Goal: Task Accomplishment & Management: Manage account settings

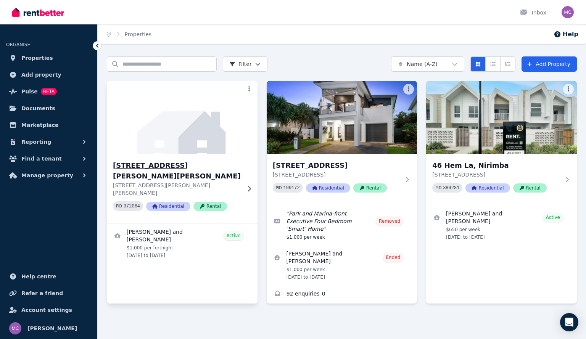
click at [237, 182] on p "[STREET_ADDRESS][PERSON_NAME][PERSON_NAME]" at bounding box center [177, 189] width 128 height 15
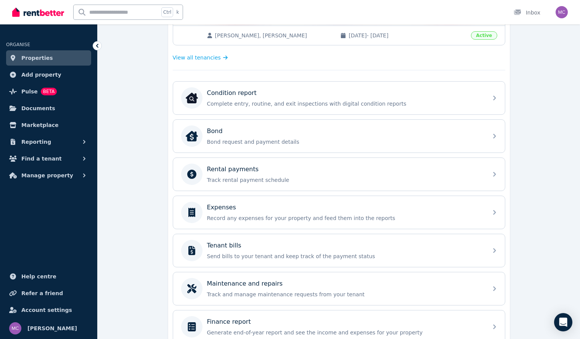
scroll to position [196, 0]
click at [237, 174] on p "Rental payments" at bounding box center [233, 170] width 52 height 9
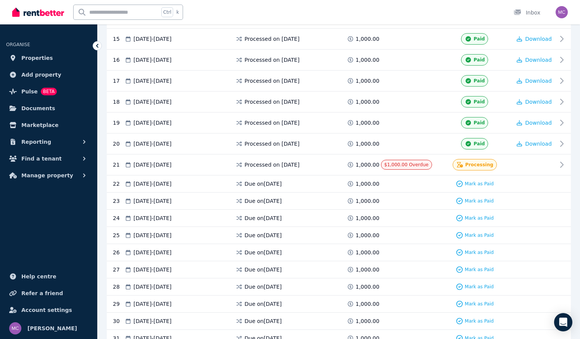
scroll to position [469, 0]
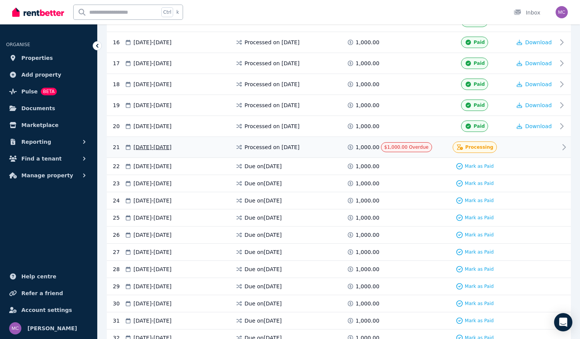
click at [554, 149] on div at bounding box center [535, 147] width 46 height 11
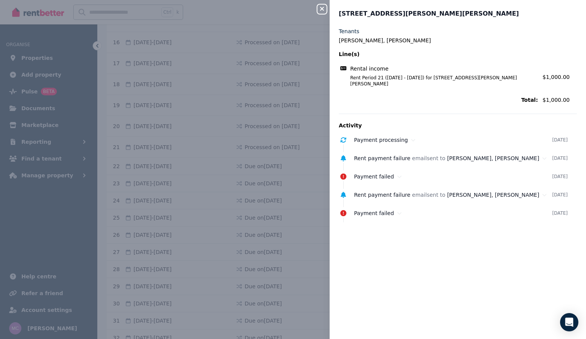
click at [322, 11] on icon "button" at bounding box center [321, 9] width 9 height 6
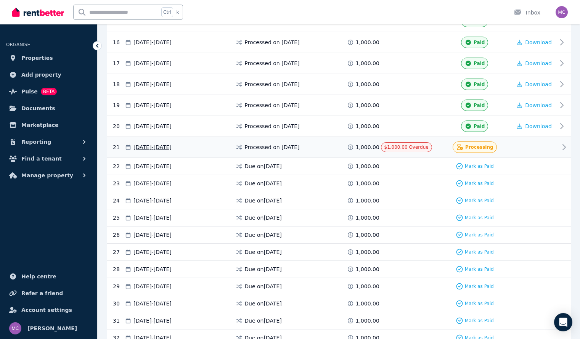
click at [145, 146] on span "[DATE] - [DATE]" at bounding box center [153, 147] width 38 height 8
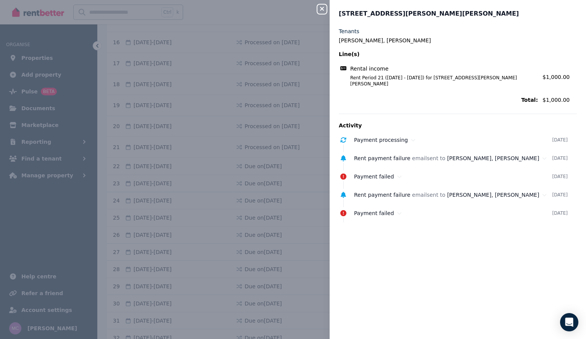
click at [326, 10] on icon "button" at bounding box center [321, 9] width 9 height 6
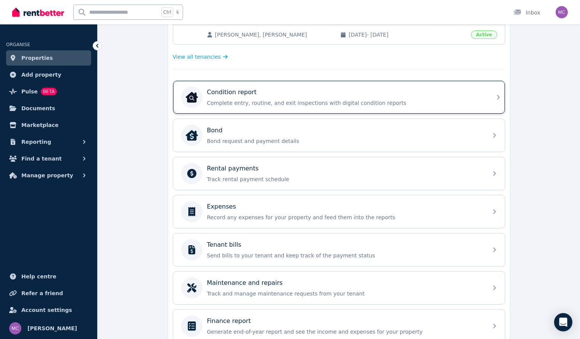
scroll to position [198, 0]
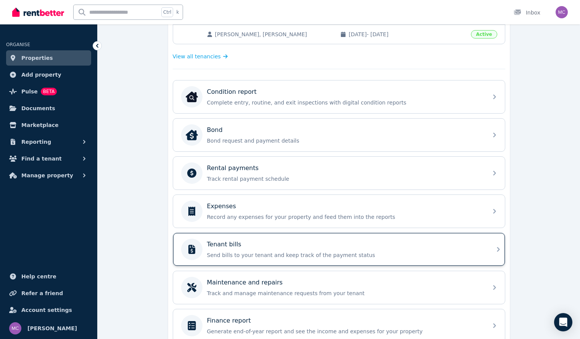
click at [251, 245] on div "Tenant bills" at bounding box center [345, 244] width 276 height 9
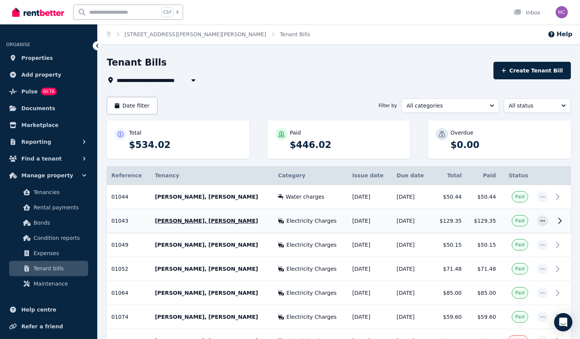
scroll to position [55, 0]
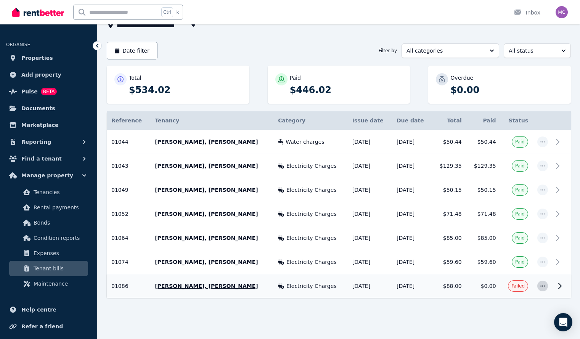
click at [545, 287] on icon "button" at bounding box center [543, 285] width 6 height 5
click at [510, 326] on span "Mark as paid" at bounding box center [517, 321] width 49 height 9
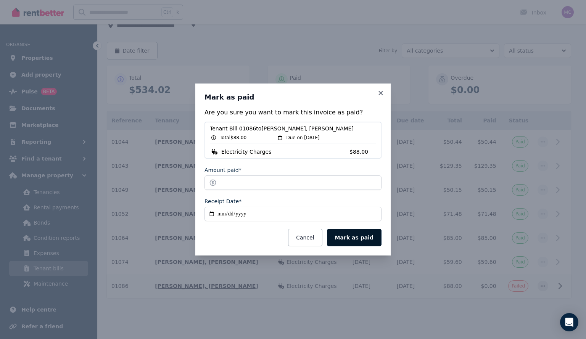
click at [363, 233] on button "Mark as paid" at bounding box center [354, 238] width 55 height 18
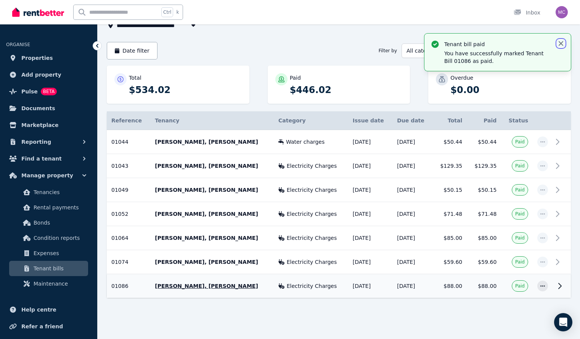
click at [562, 44] on icon "button" at bounding box center [561, 43] width 5 height 5
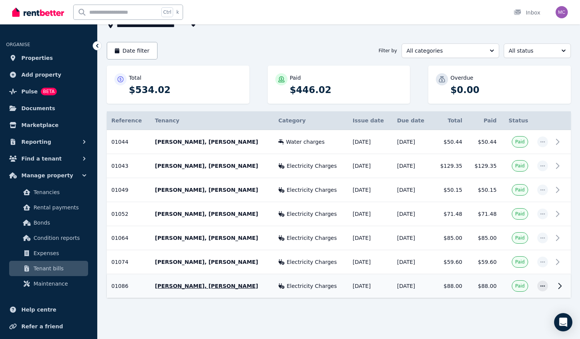
scroll to position [0, 0]
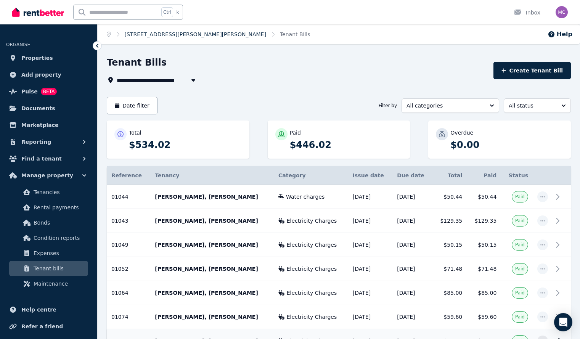
click at [172, 34] on link "[STREET_ADDRESS][PERSON_NAME][PERSON_NAME]" at bounding box center [196, 34] width 142 height 6
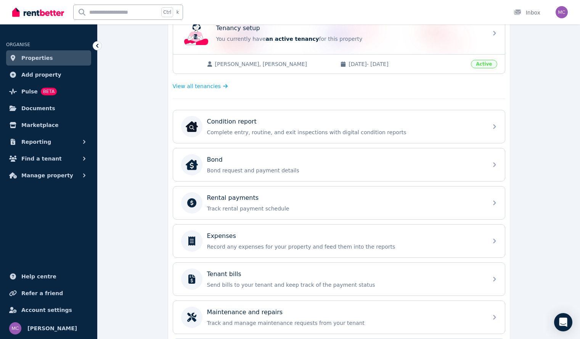
scroll to position [171, 0]
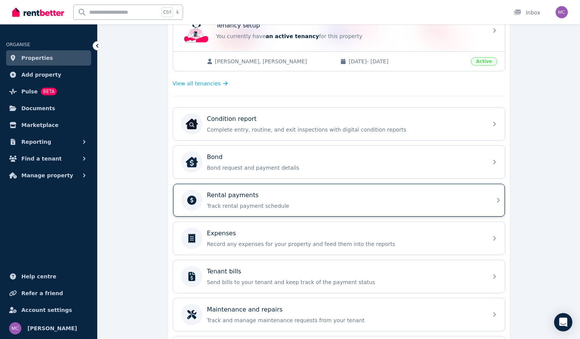
click at [271, 197] on div "Rental payments" at bounding box center [345, 195] width 276 height 9
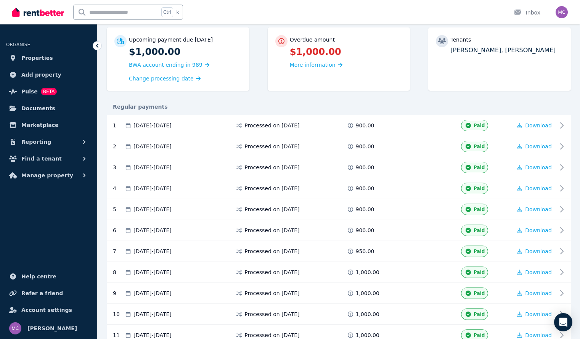
scroll to position [71, 0]
click at [303, 65] on span "More information" at bounding box center [313, 65] width 46 height 6
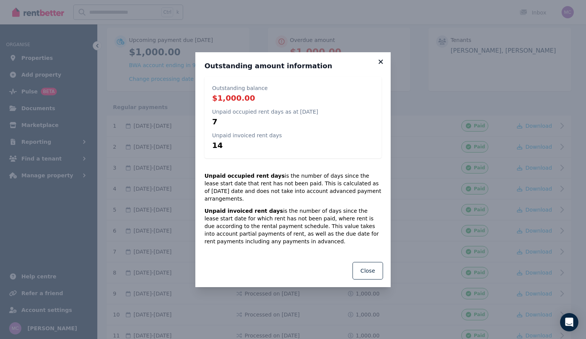
click at [383, 65] on icon at bounding box center [381, 61] width 8 height 7
